Goal: Task Accomplishment & Management: Use online tool/utility

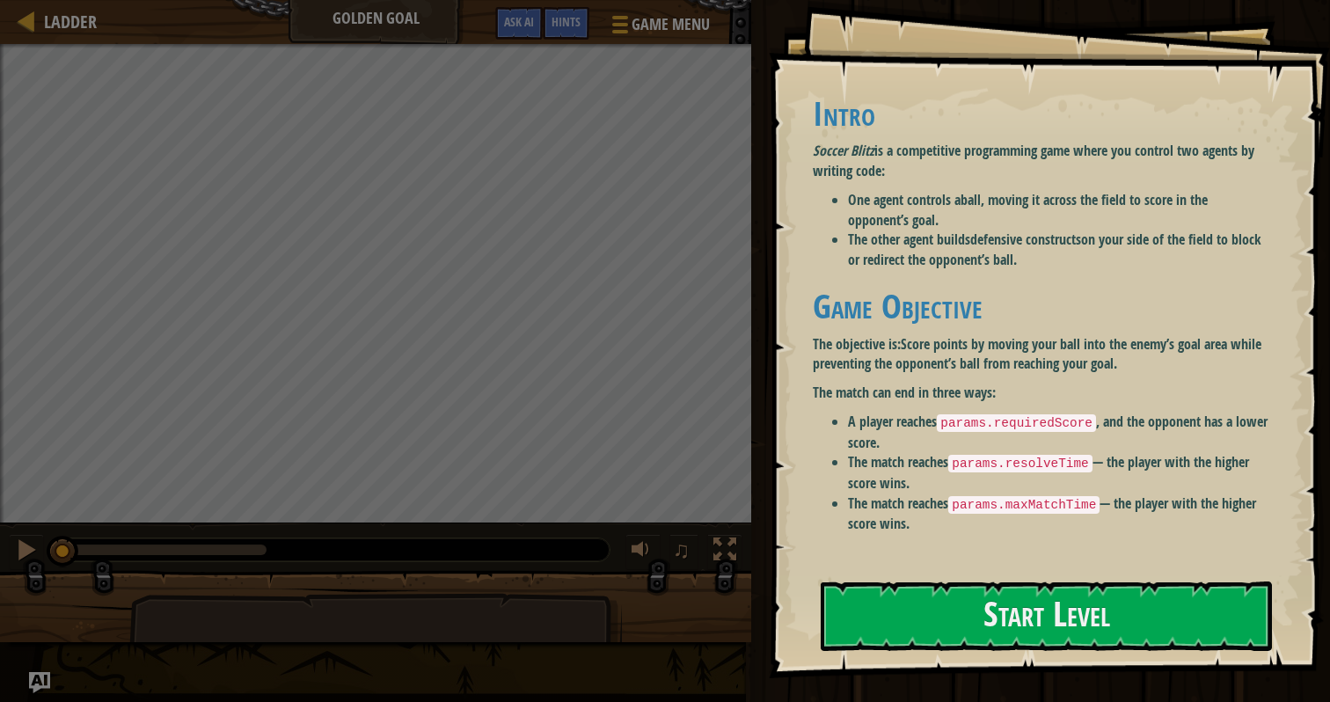
click at [962, 349] on strong "Score points by moving your ball into the enemy’s goal area while preventing th…" at bounding box center [1037, 354] width 449 height 40
click at [979, 466] on code "params.resolveTime" at bounding box center [1019, 464] width 143 height 18
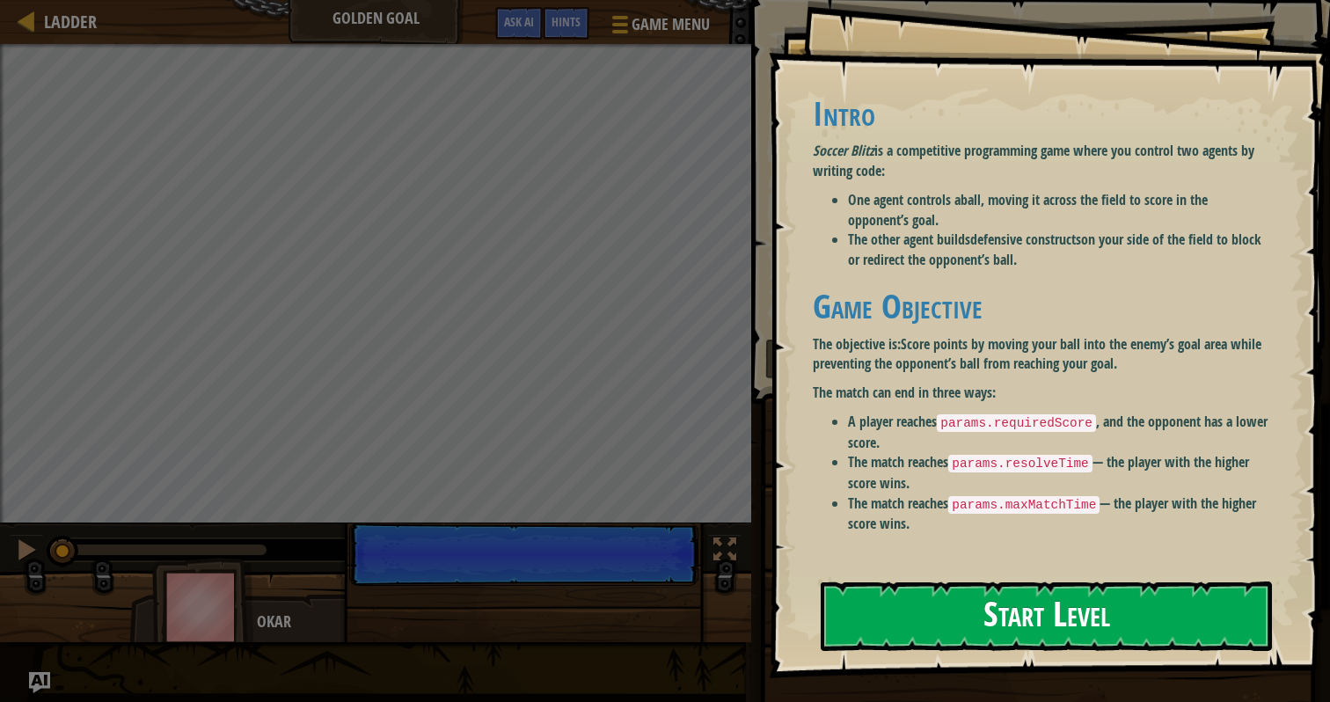
click at [931, 603] on button "Start Level" at bounding box center [1046, 615] width 451 height 69
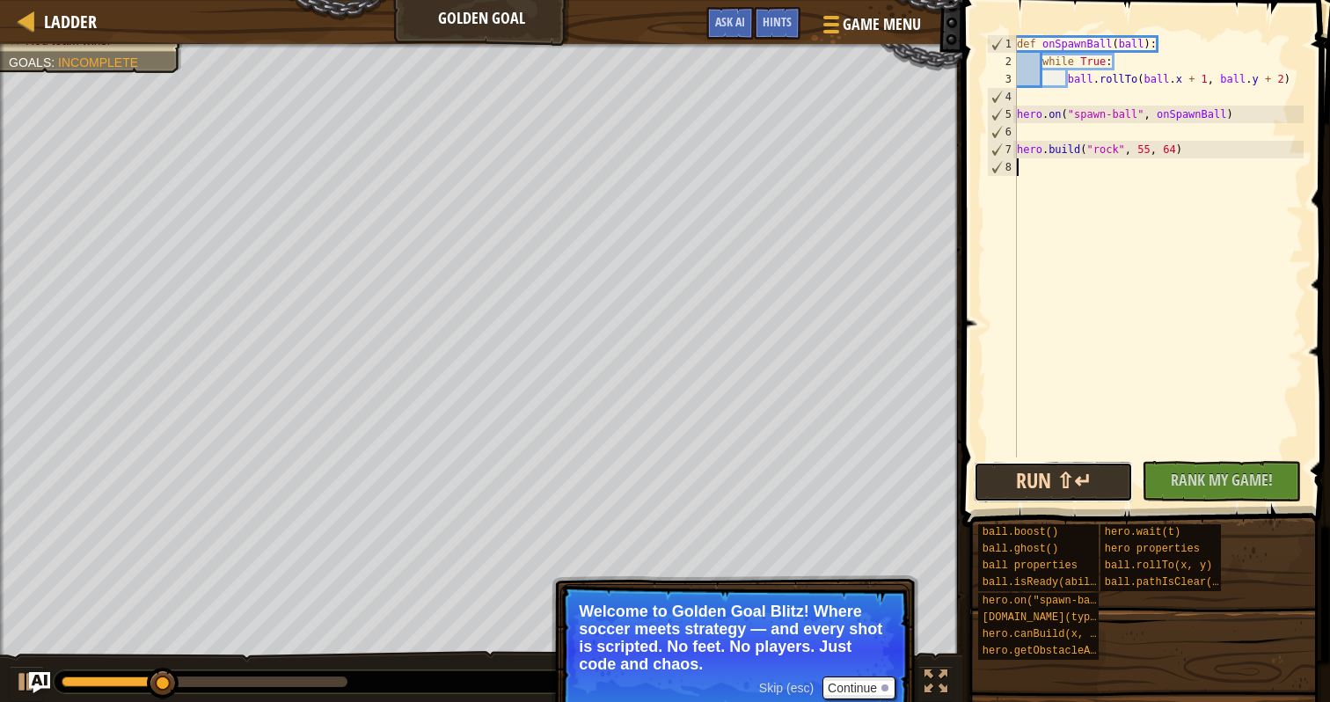
click at [1058, 493] on button "Run ⇧↵" at bounding box center [1053, 482] width 159 height 40
click at [777, 27] on span "Hints" at bounding box center [777, 21] width 29 height 17
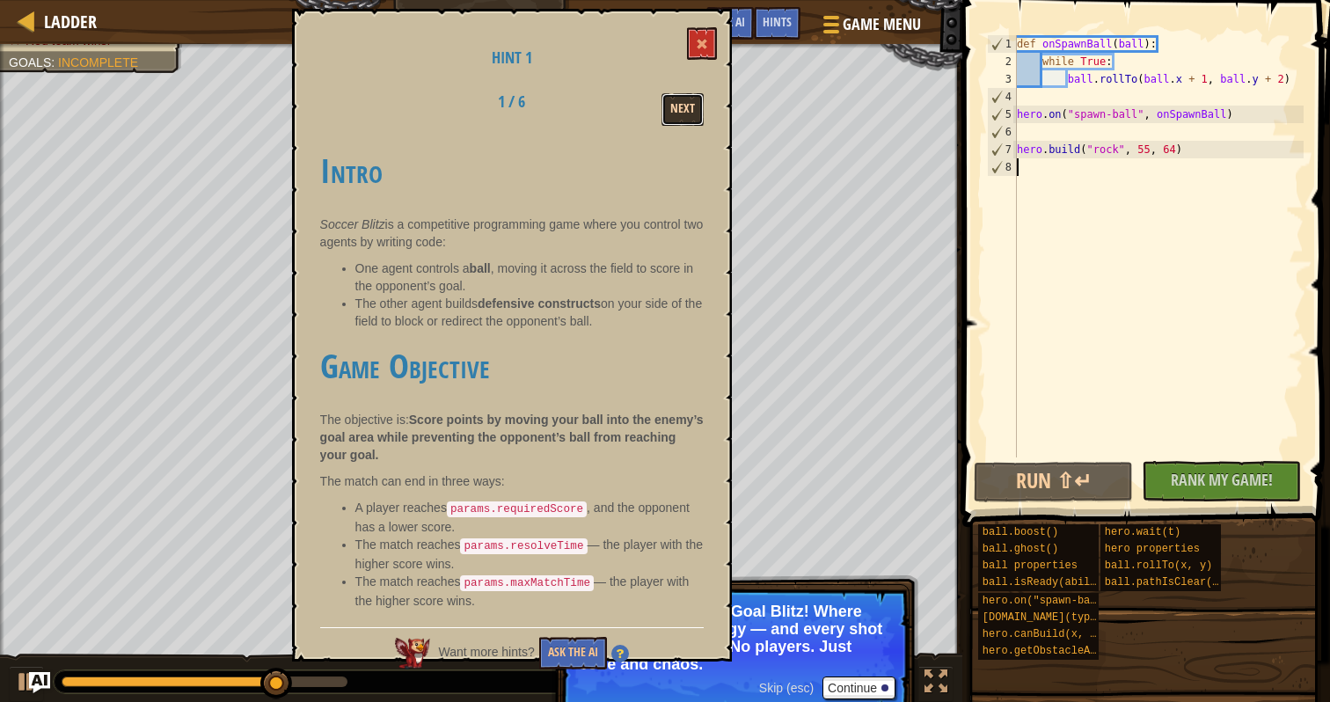
click at [670, 107] on button "Next" at bounding box center [682, 109] width 42 height 33
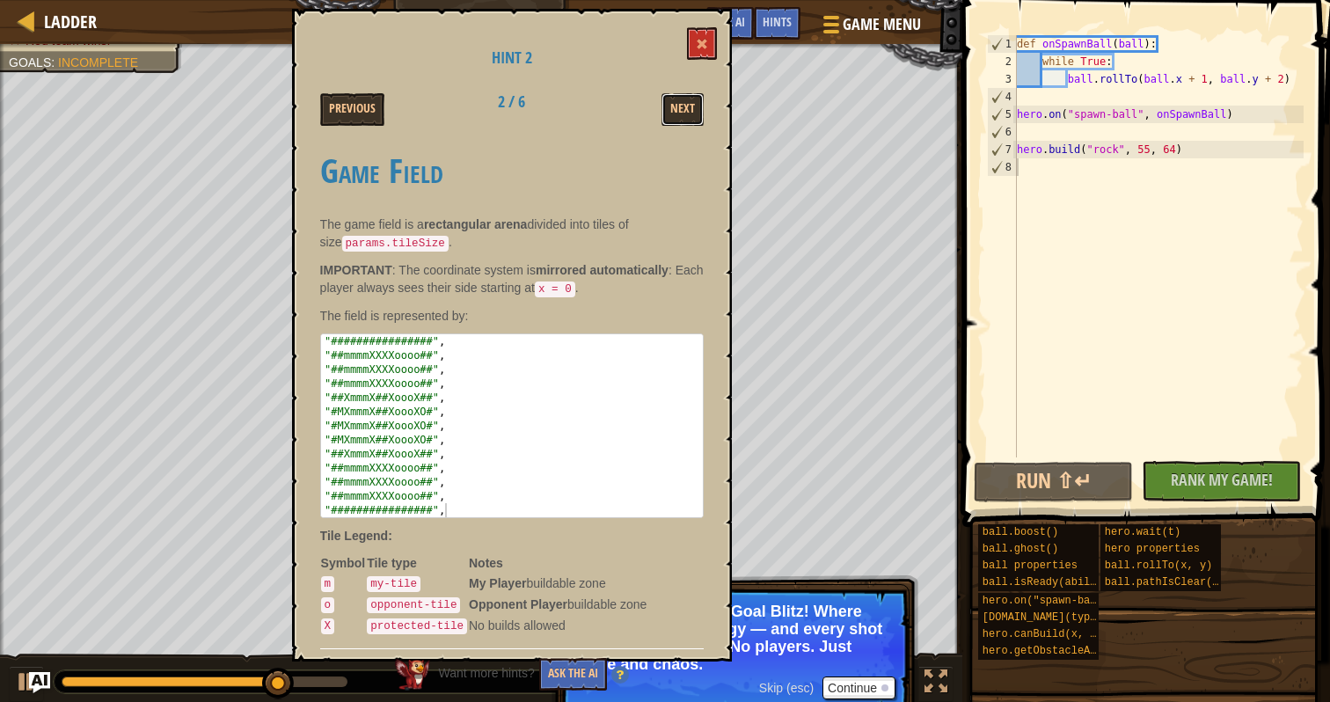
click at [670, 107] on button "Next" at bounding box center [682, 109] width 42 height 33
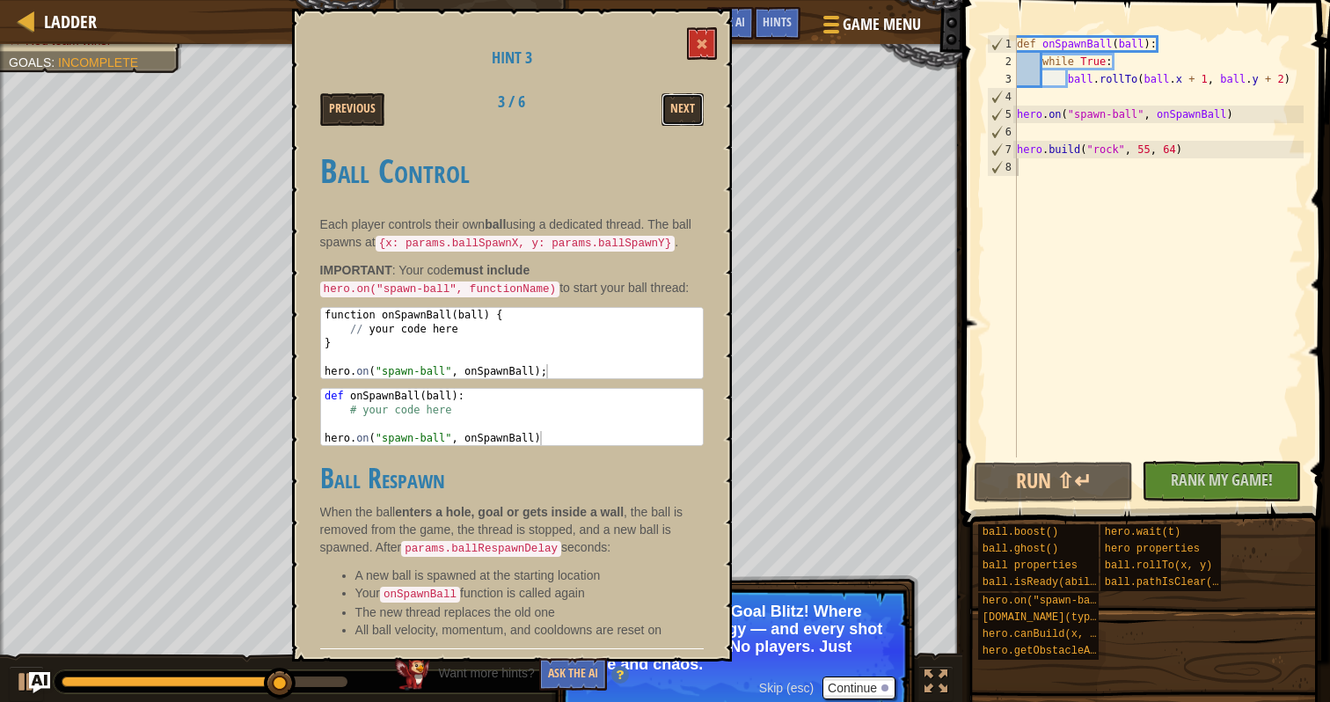
click at [670, 107] on button "Next" at bounding box center [682, 109] width 42 height 33
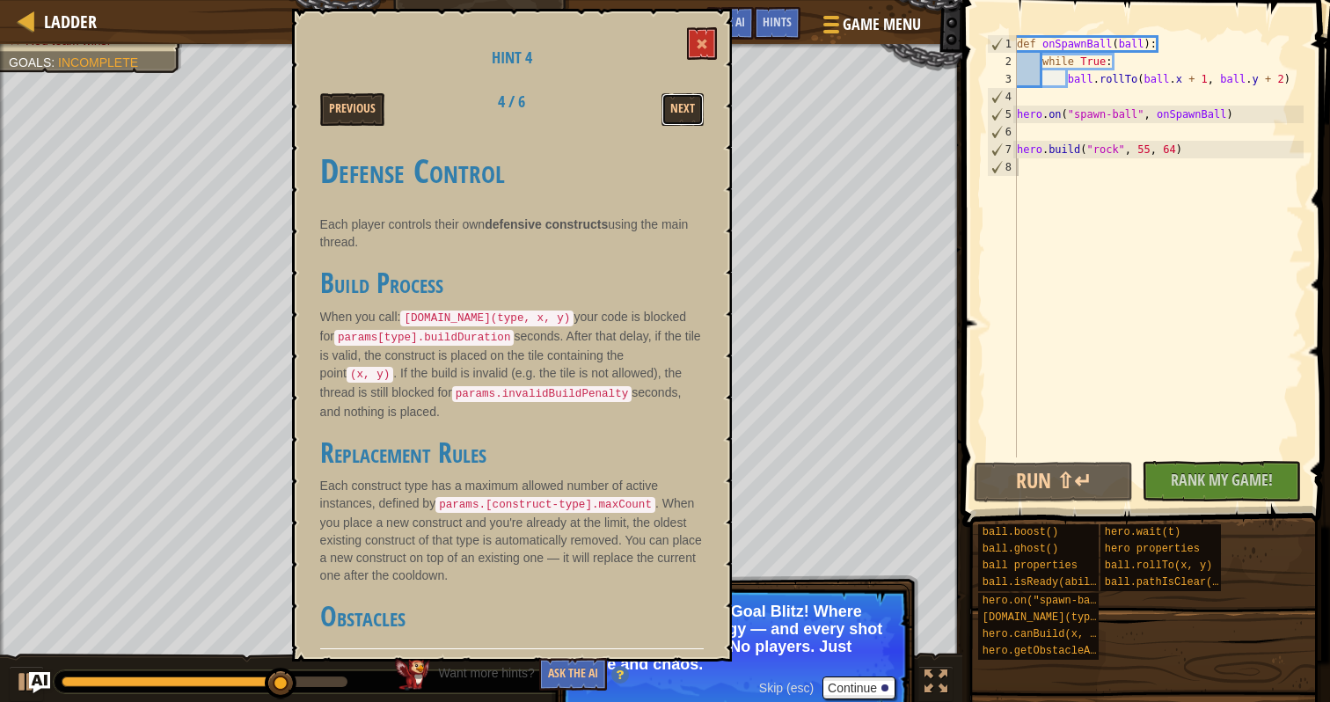
click at [670, 107] on button "Next" at bounding box center [682, 109] width 42 height 33
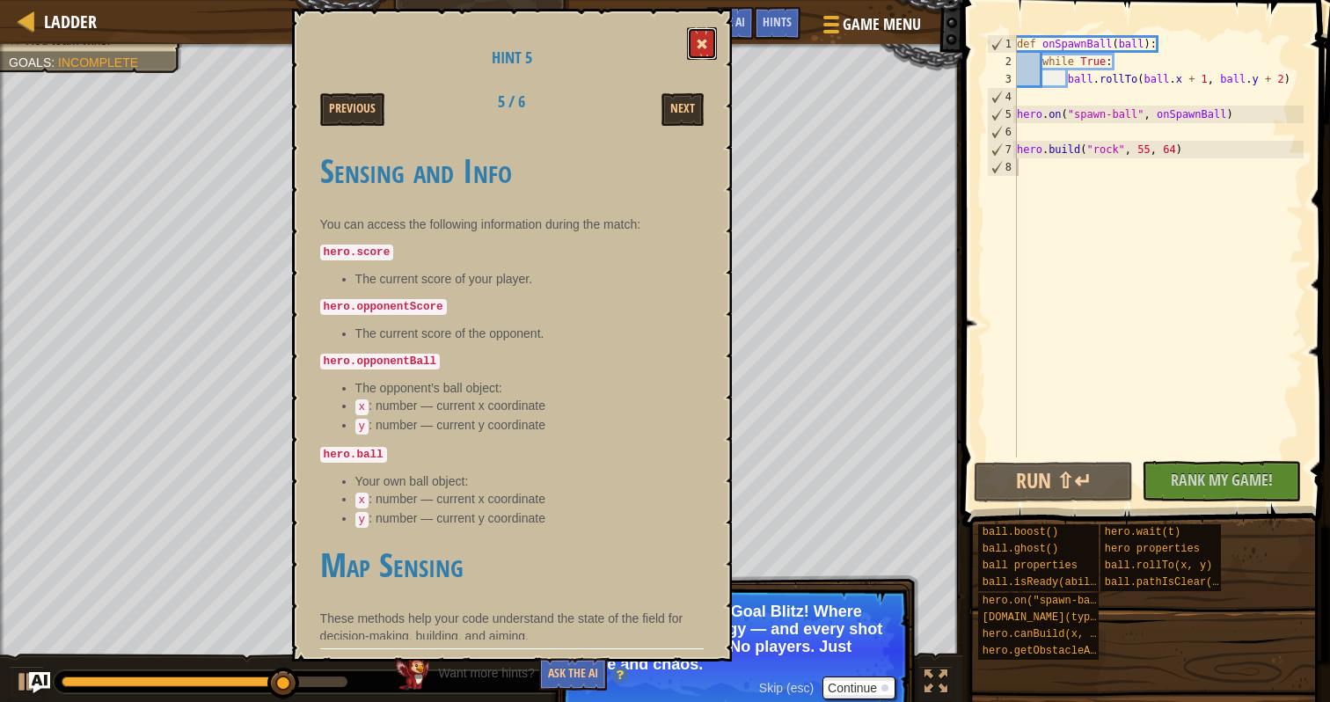
click at [699, 33] on button at bounding box center [702, 43] width 30 height 33
